Goal: Information Seeking & Learning: Learn about a topic

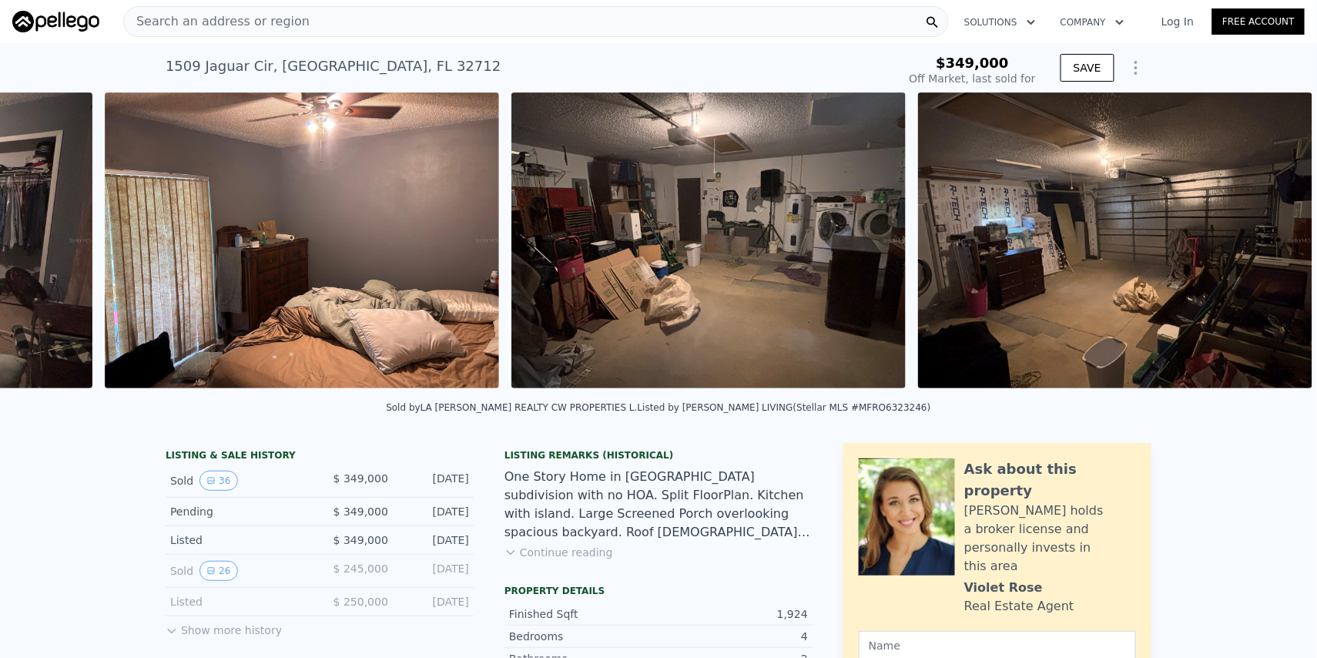
scroll to position [0, 13922]
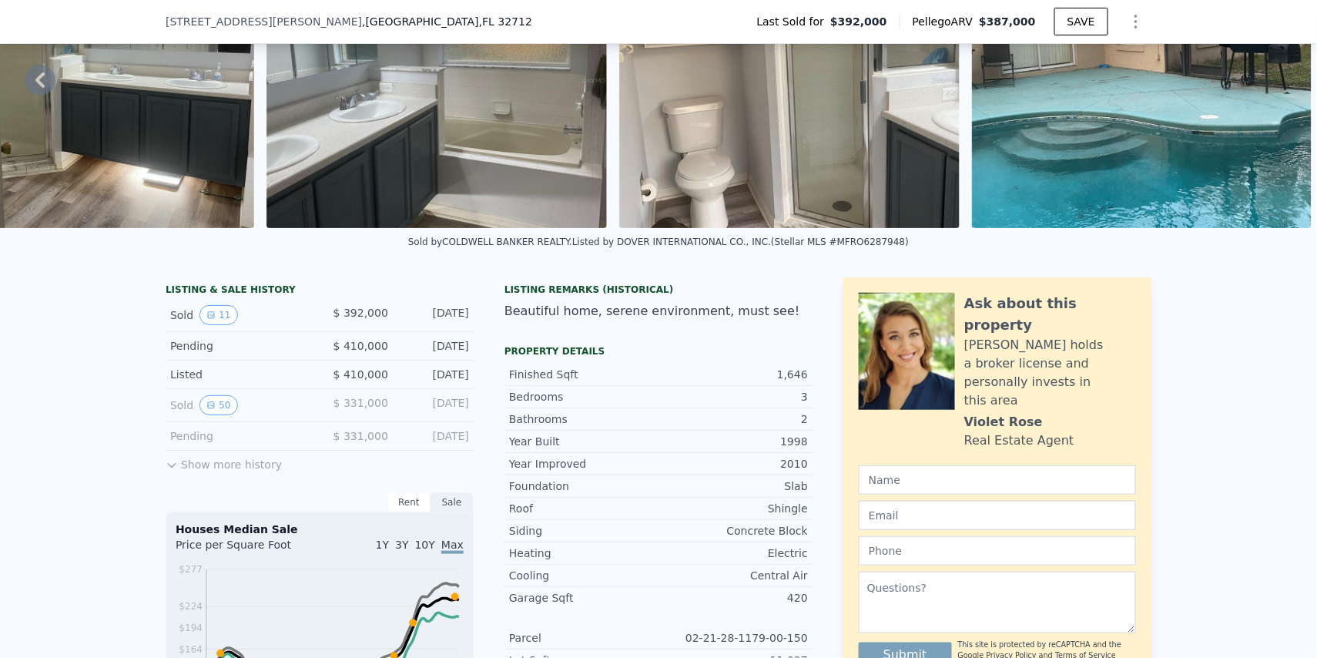
scroll to position [92, 0]
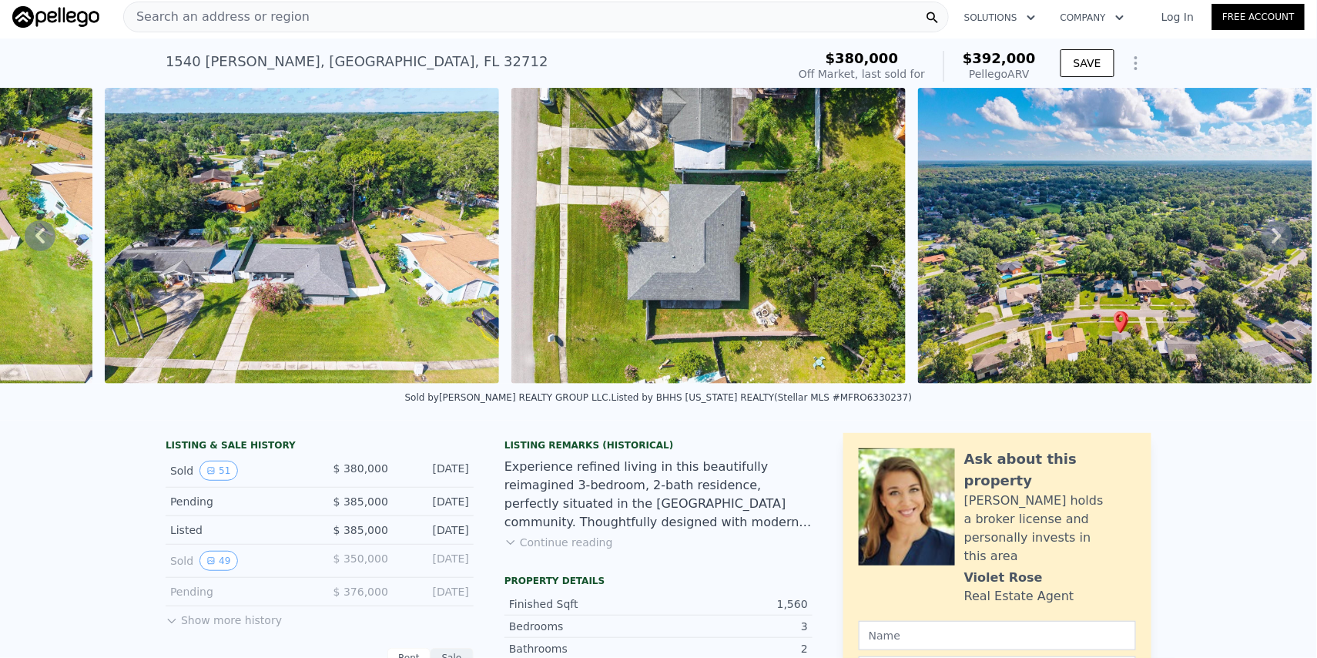
scroll to position [0, 22865]
click at [560, 535] on button "Continue reading" at bounding box center [559, 542] width 109 height 15
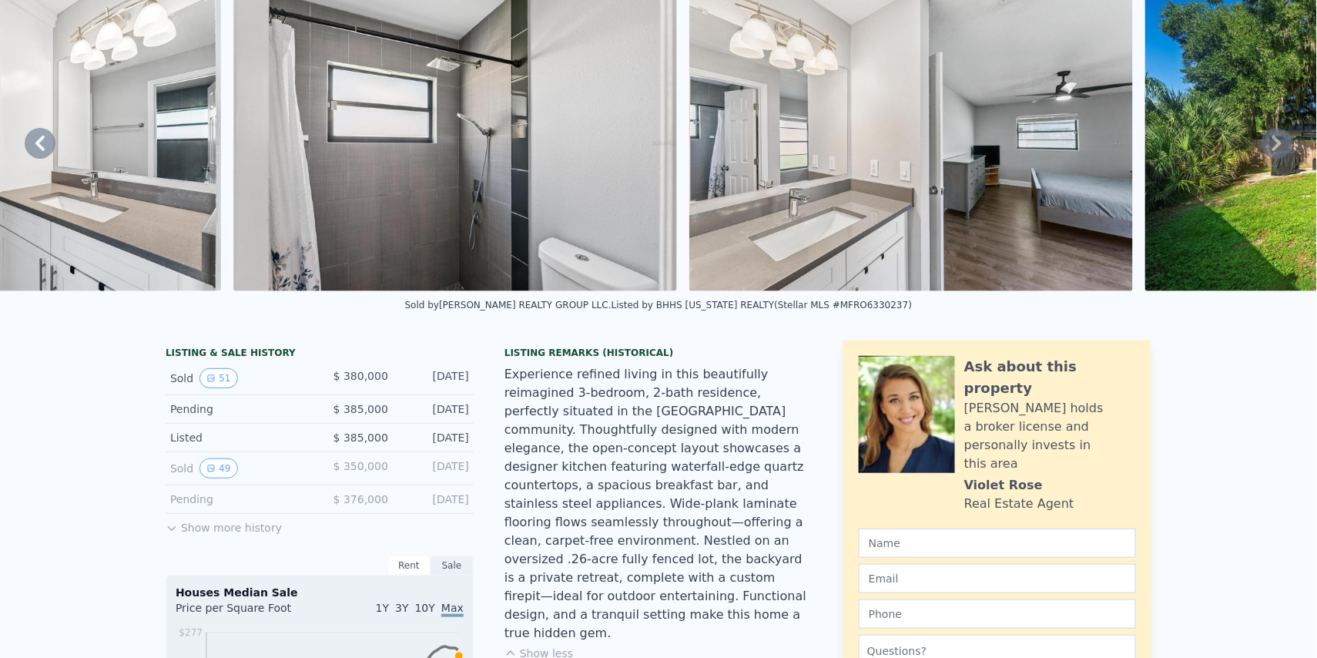
scroll to position [0, 0]
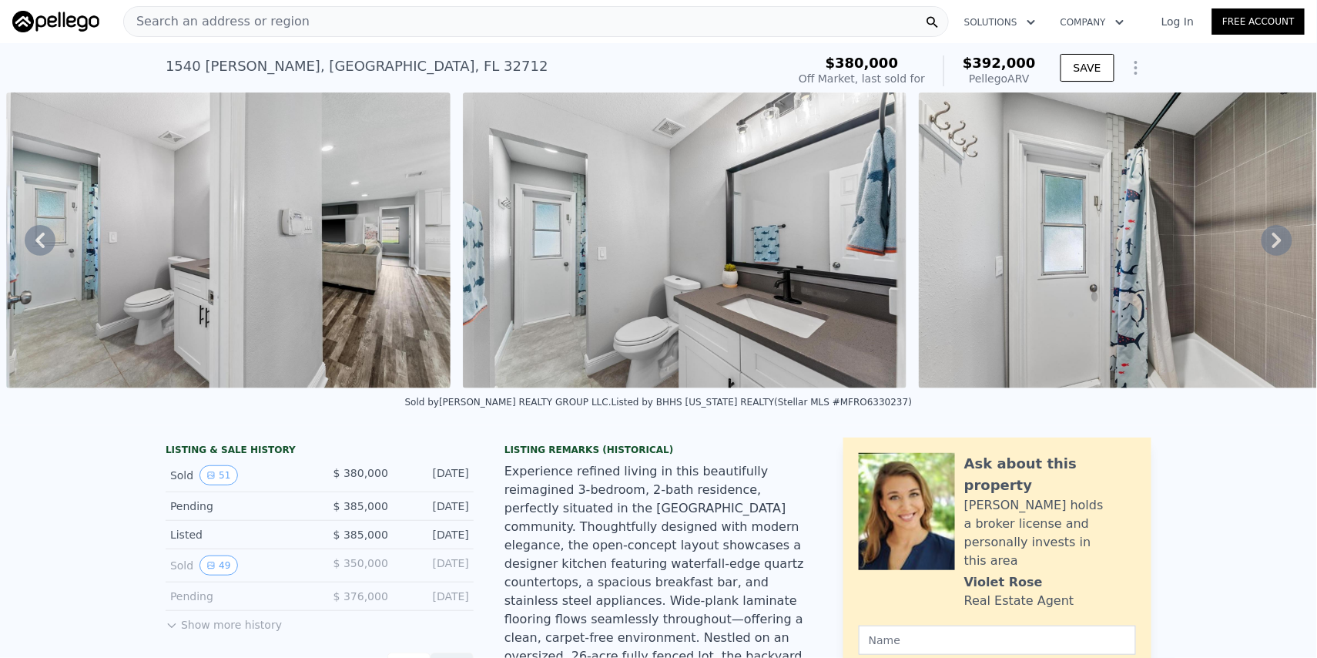
click at [329, 21] on div "Search an address or region" at bounding box center [536, 21] width 826 height 31
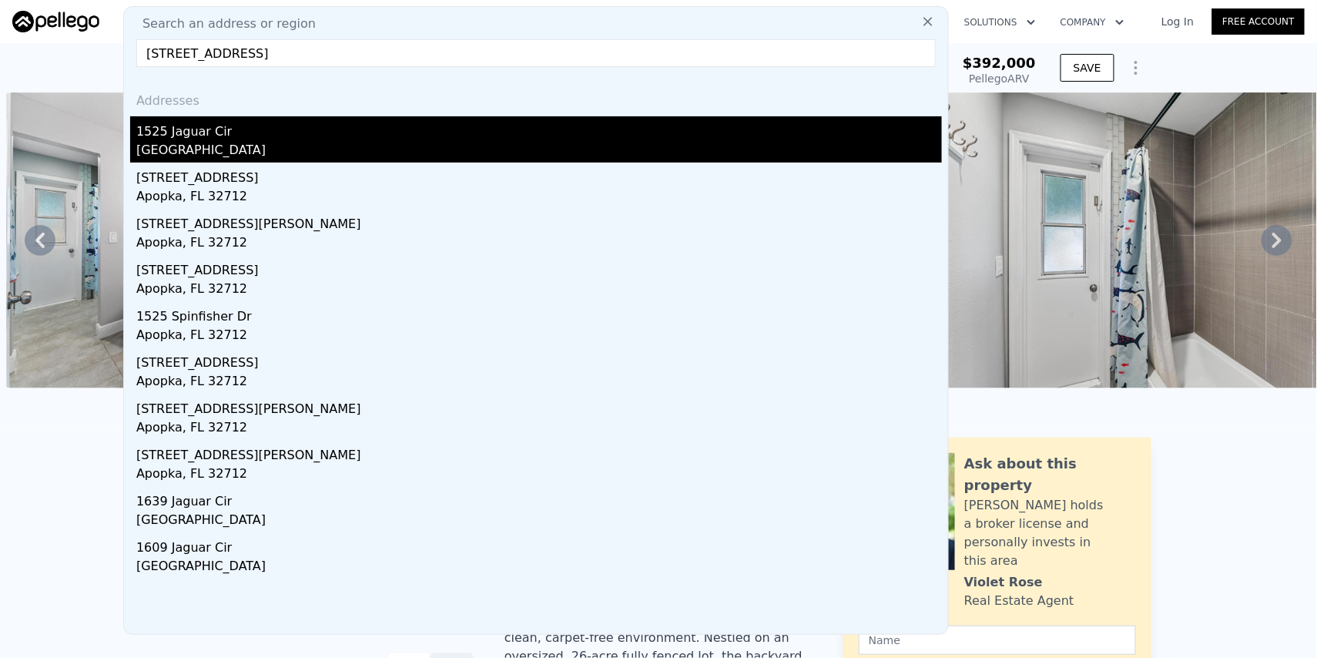
click at [221, 139] on div "1525 Jaguar Cir" at bounding box center [539, 128] width 806 height 25
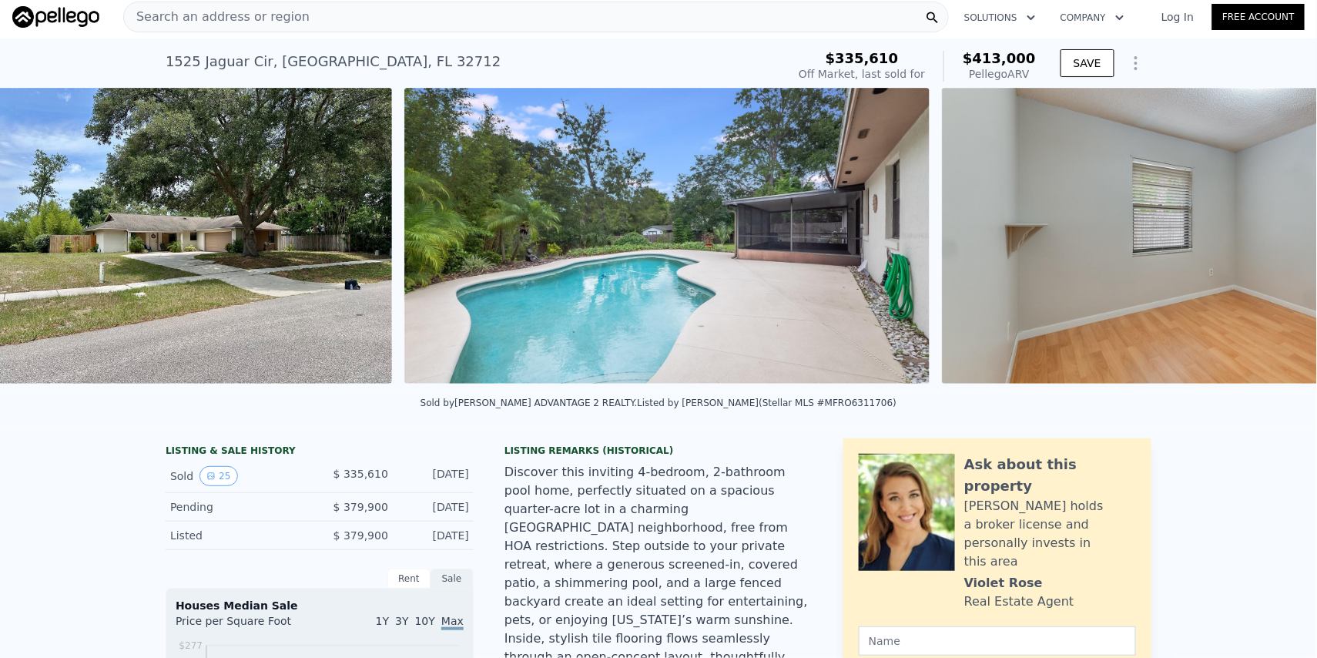
scroll to position [0, 1058]
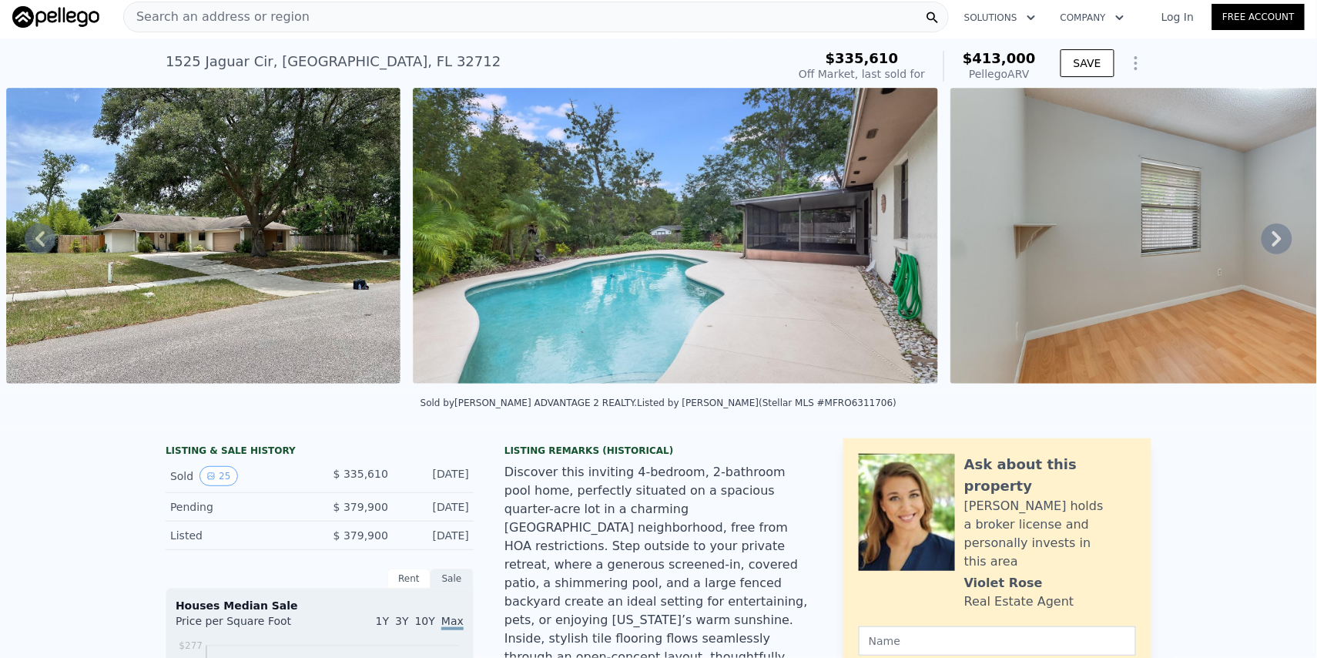
click at [228, 18] on span "Search an address or region" at bounding box center [217, 17] width 186 height 18
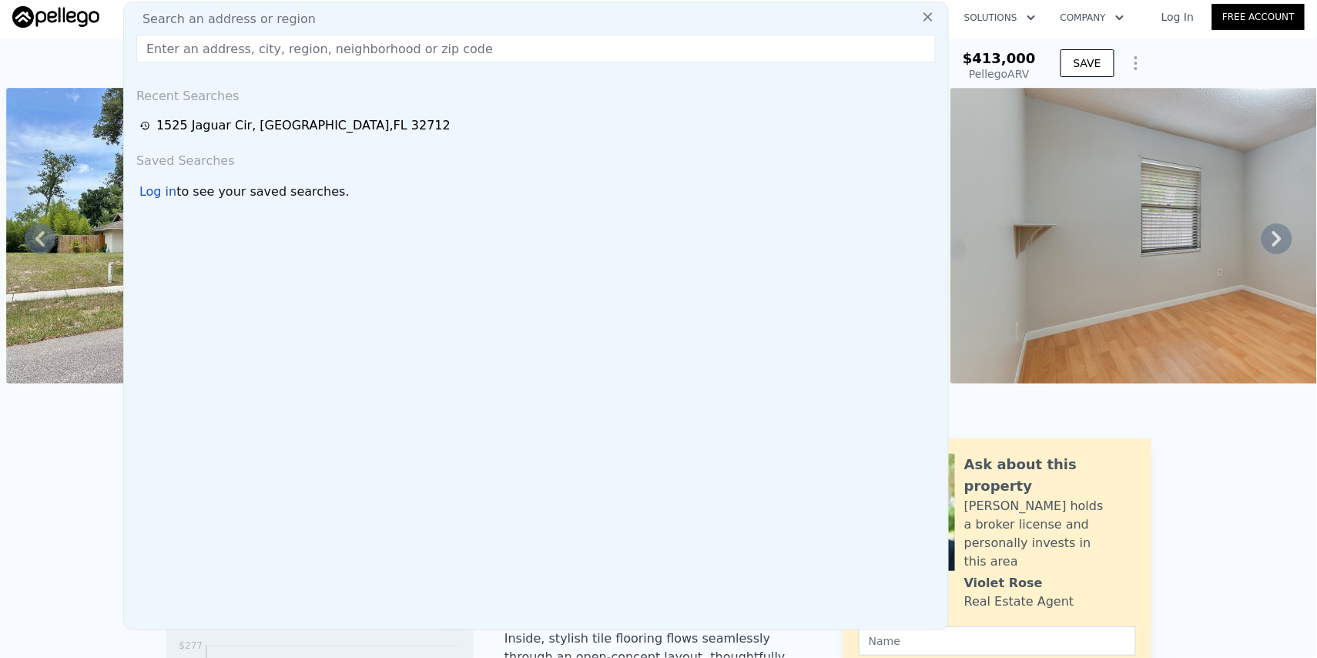
type input "[STREET_ADDRESS]"
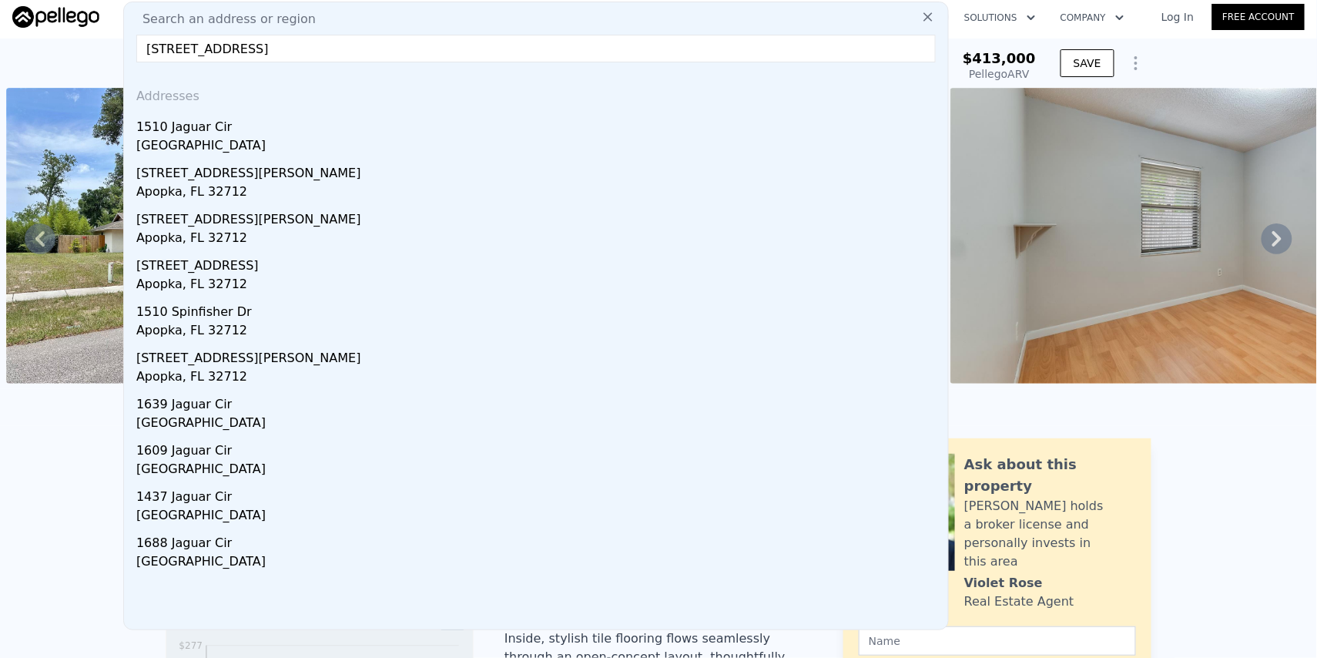
click at [253, 133] on div "1510 Jaguar Cir" at bounding box center [539, 124] width 806 height 25
click at [216, 136] on img at bounding box center [203, 236] width 394 height 296
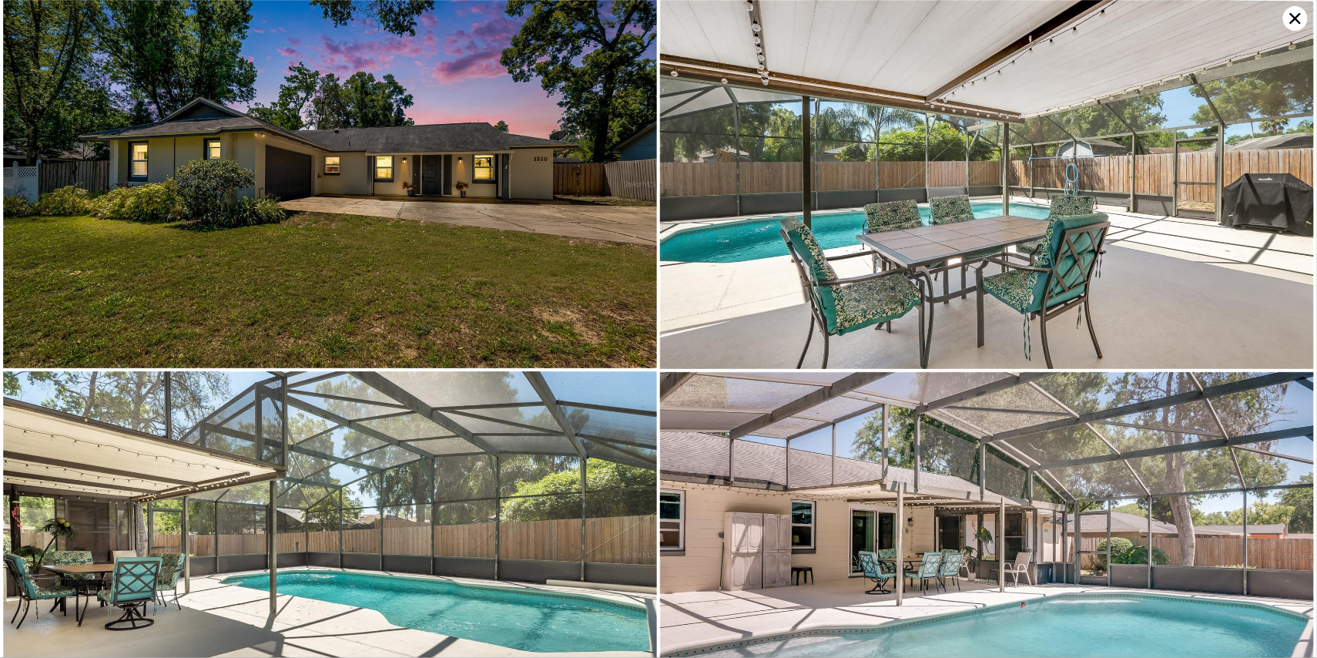
click at [1297, 15] on icon at bounding box center [1295, 18] width 25 height 25
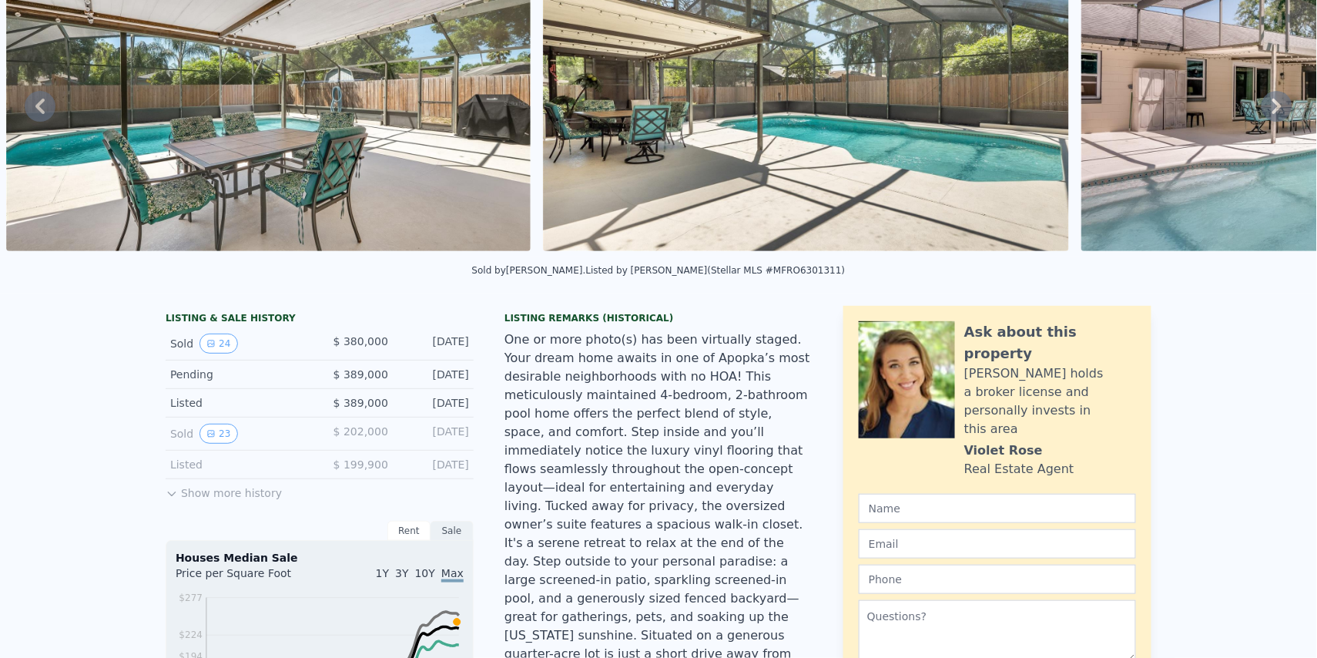
scroll to position [5, 0]
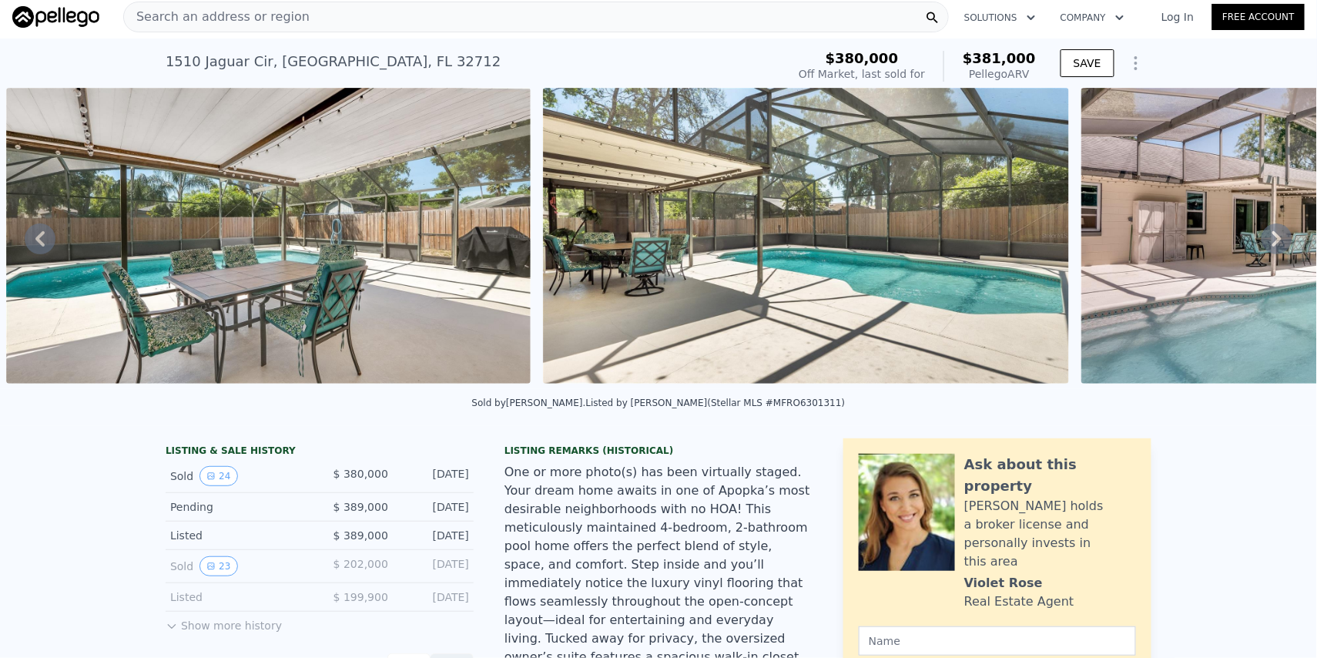
click at [296, 8] on div "Search an address or region" at bounding box center [536, 17] width 826 height 31
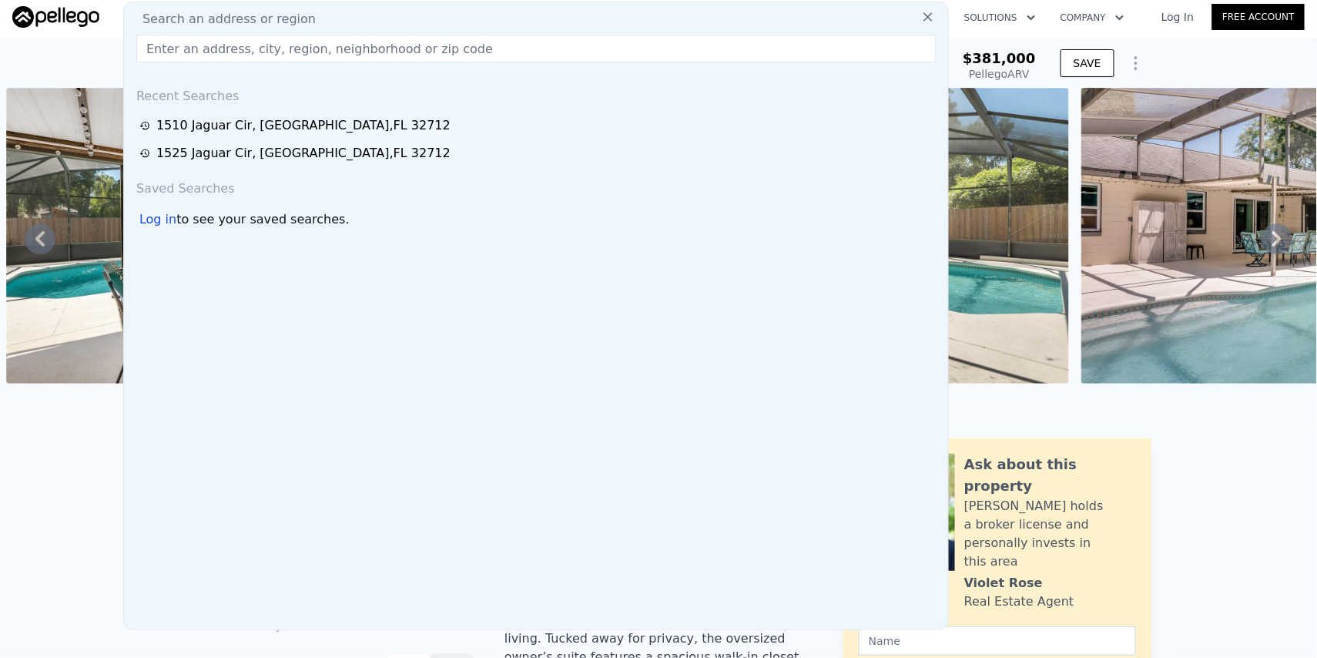
click at [263, 55] on input "text" at bounding box center [536, 49] width 800 height 28
type input "[STREET_ADDRESS]"
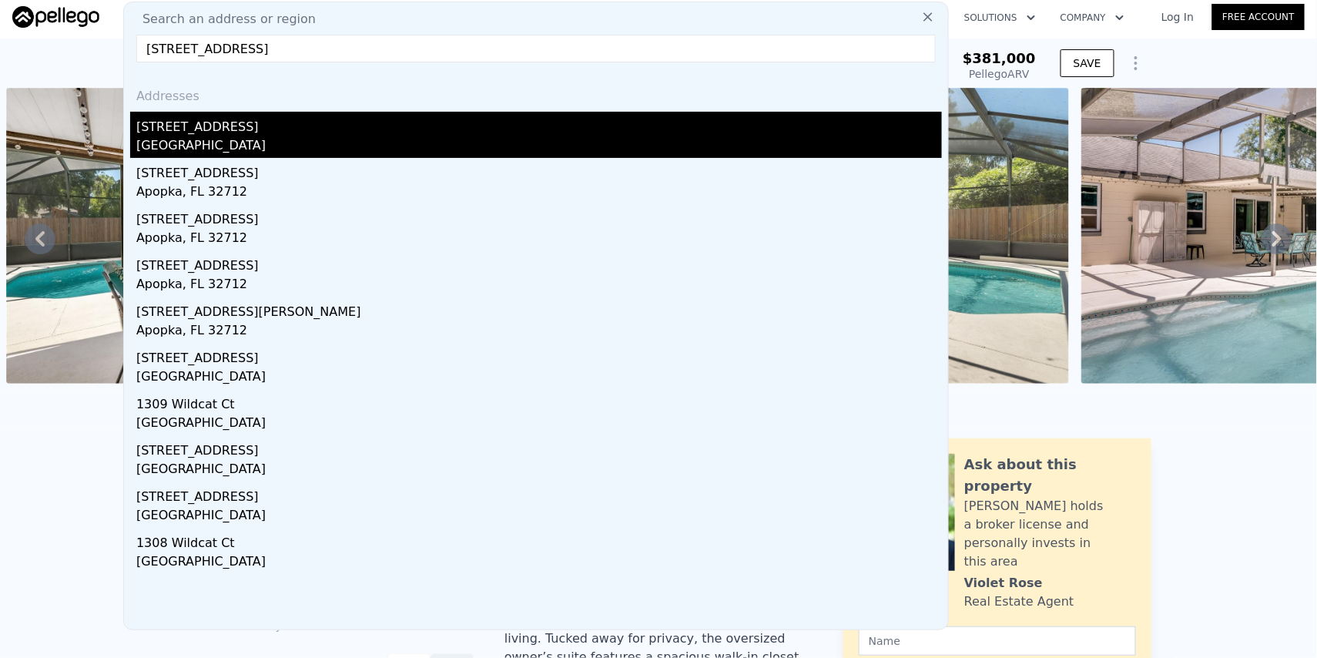
click at [193, 139] on div "[GEOGRAPHIC_DATA]" at bounding box center [539, 147] width 806 height 22
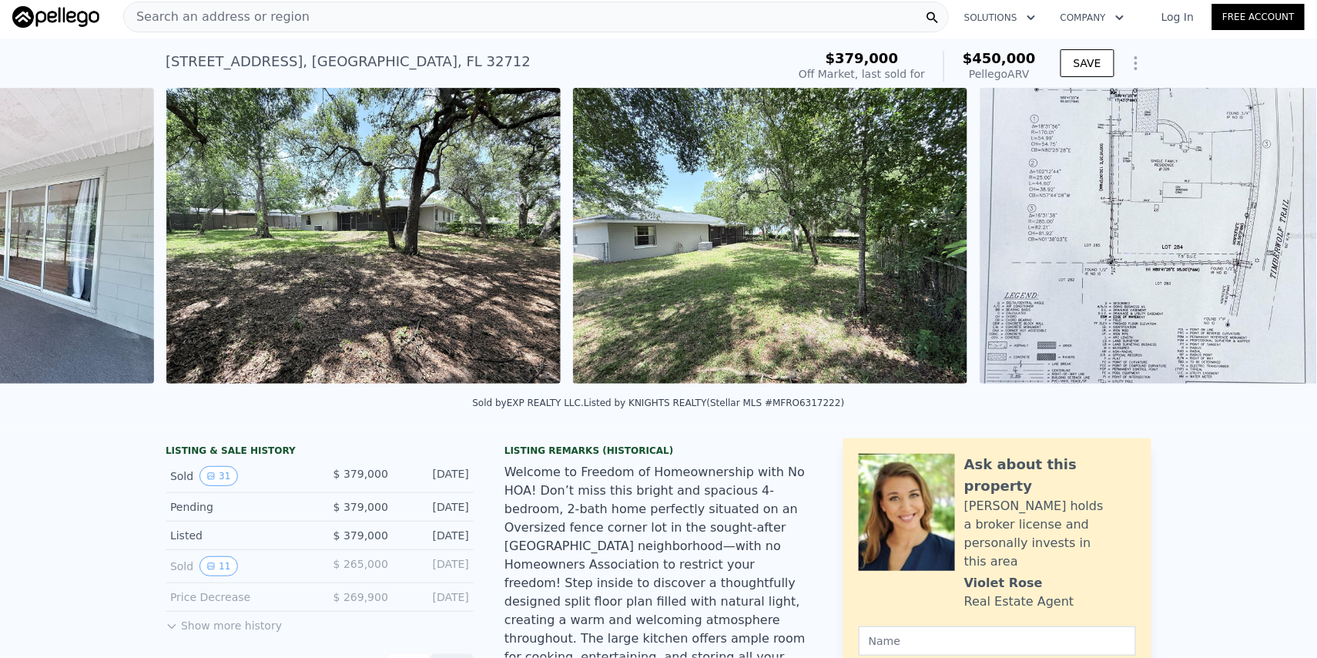
scroll to position [0, 11888]
